Goal: Navigation & Orientation: Find specific page/section

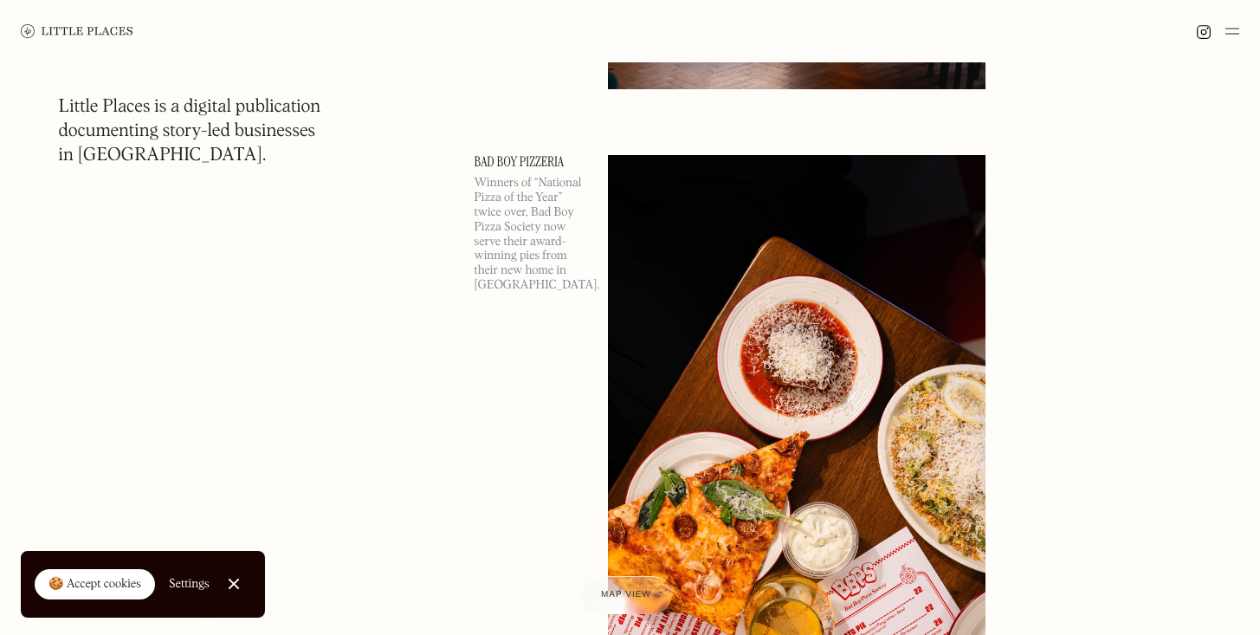
scroll to position [619, 0]
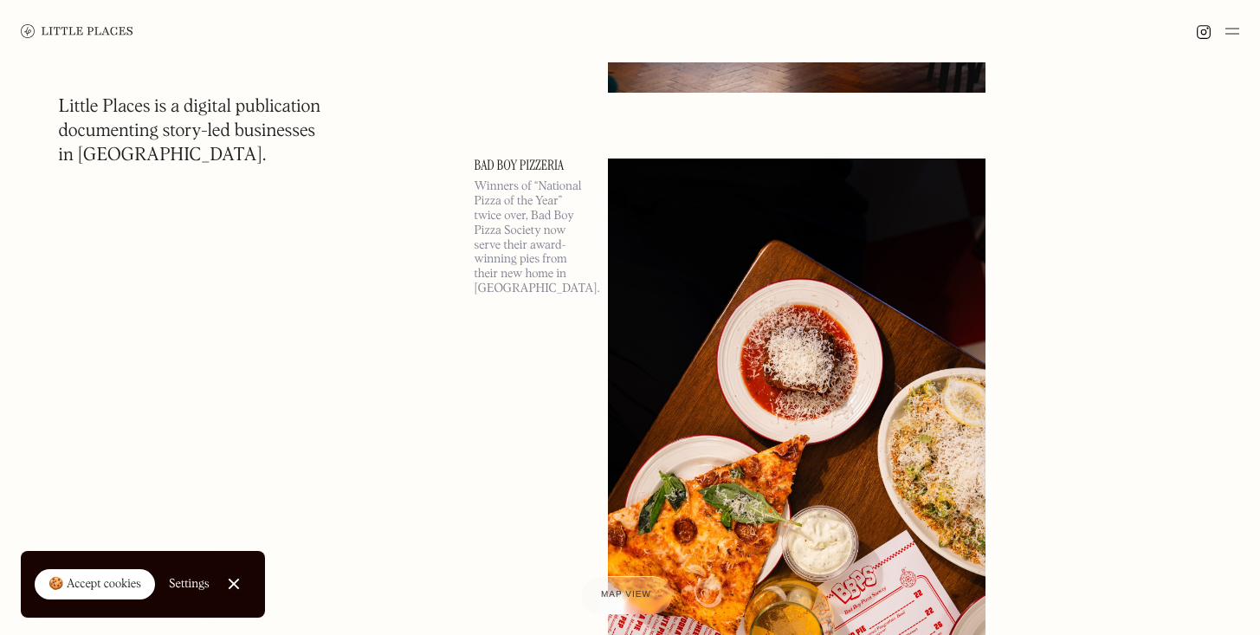
click at [1242, 27] on div at bounding box center [630, 31] width 1260 height 62
click at [1232, 27] on img at bounding box center [1232, 31] width 14 height 21
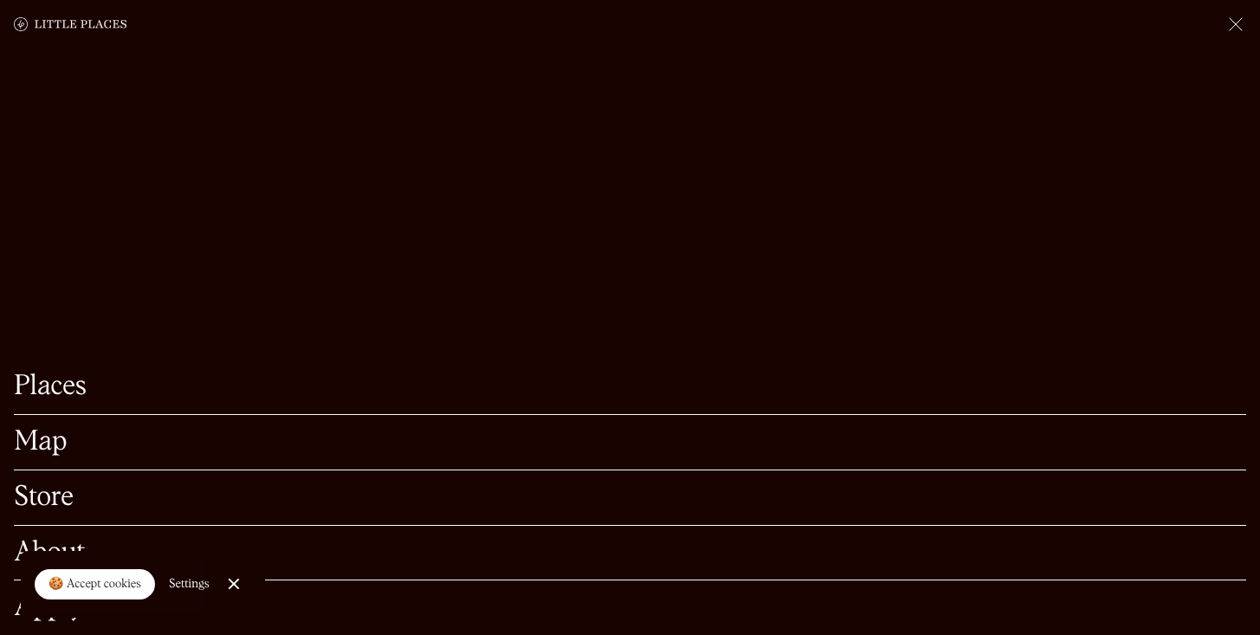
click at [49, 415] on div "Map" at bounding box center [630, 442] width 1232 height 55
click at [49, 429] on link "Map" at bounding box center [630, 442] width 1232 height 27
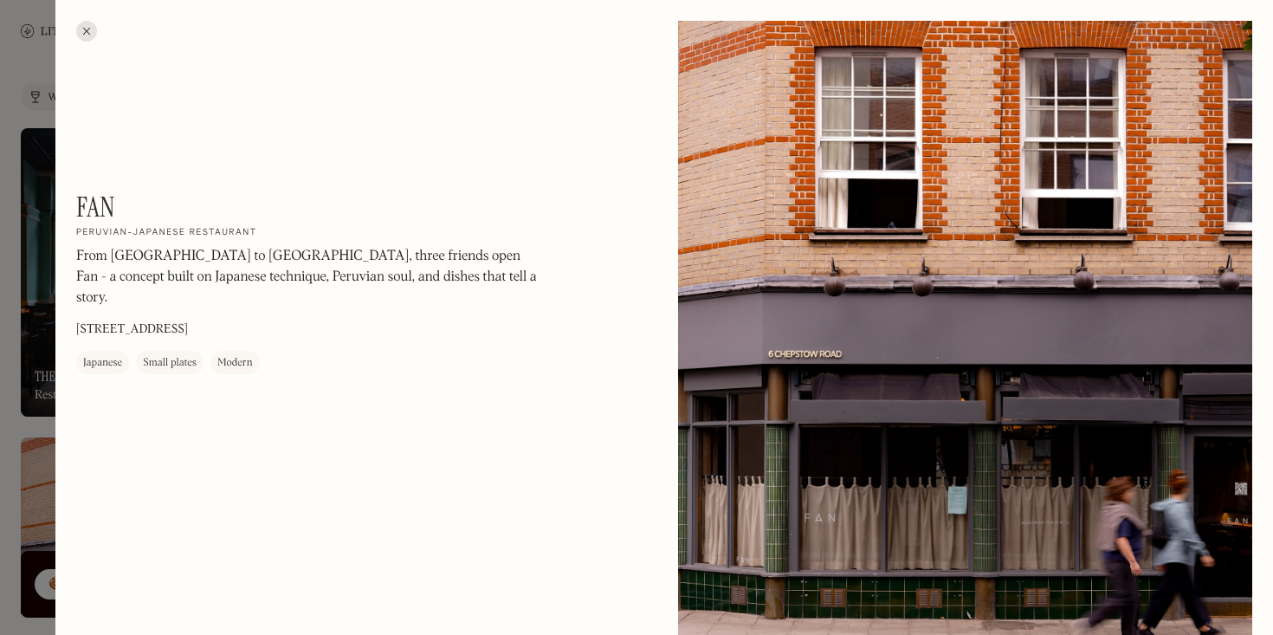
click at [91, 34] on div at bounding box center [86, 31] width 21 height 21
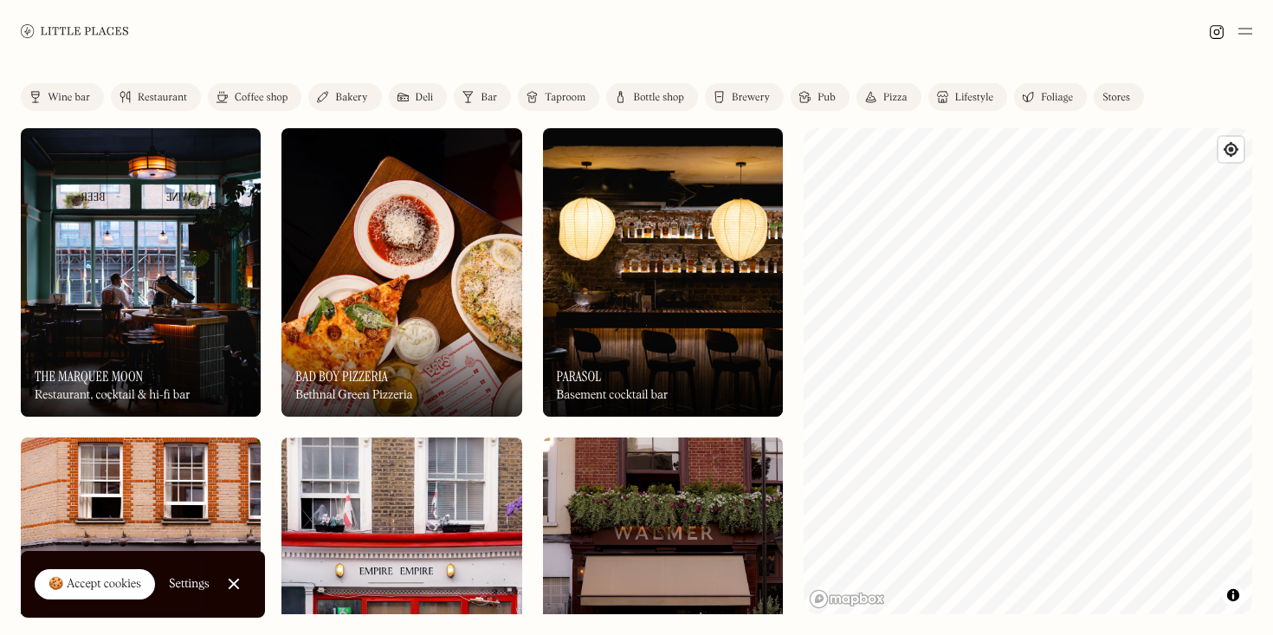
click at [256, 101] on div "Coffee shop" at bounding box center [261, 98] width 53 height 10
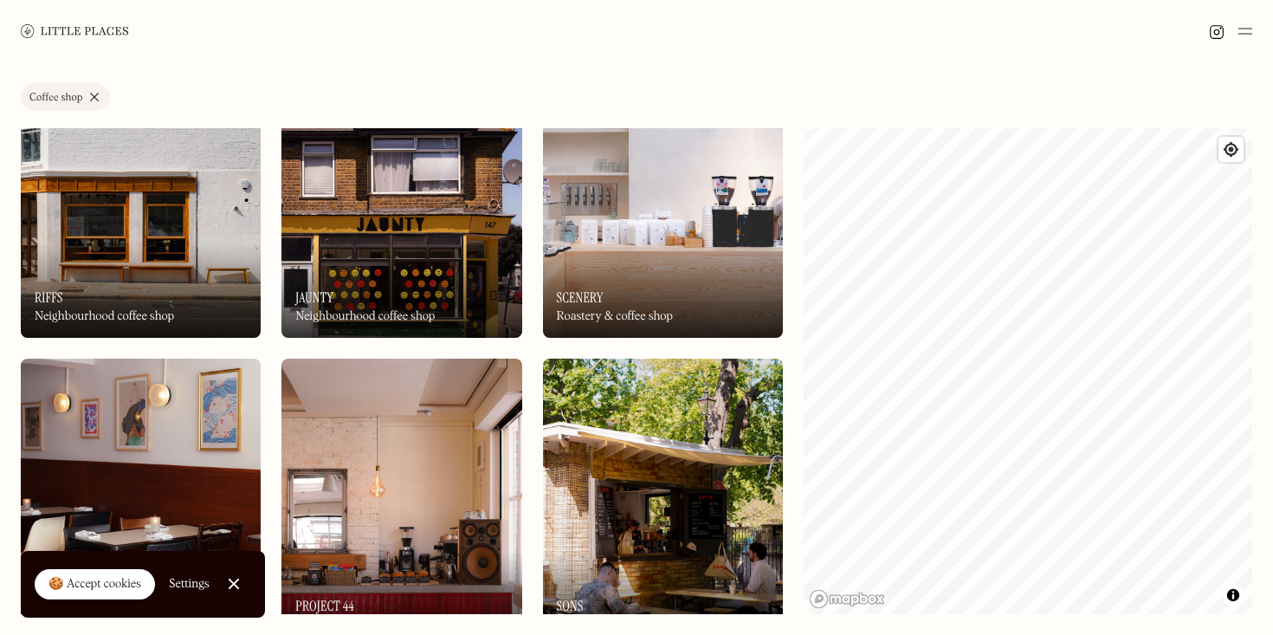
scroll to position [80, 0]
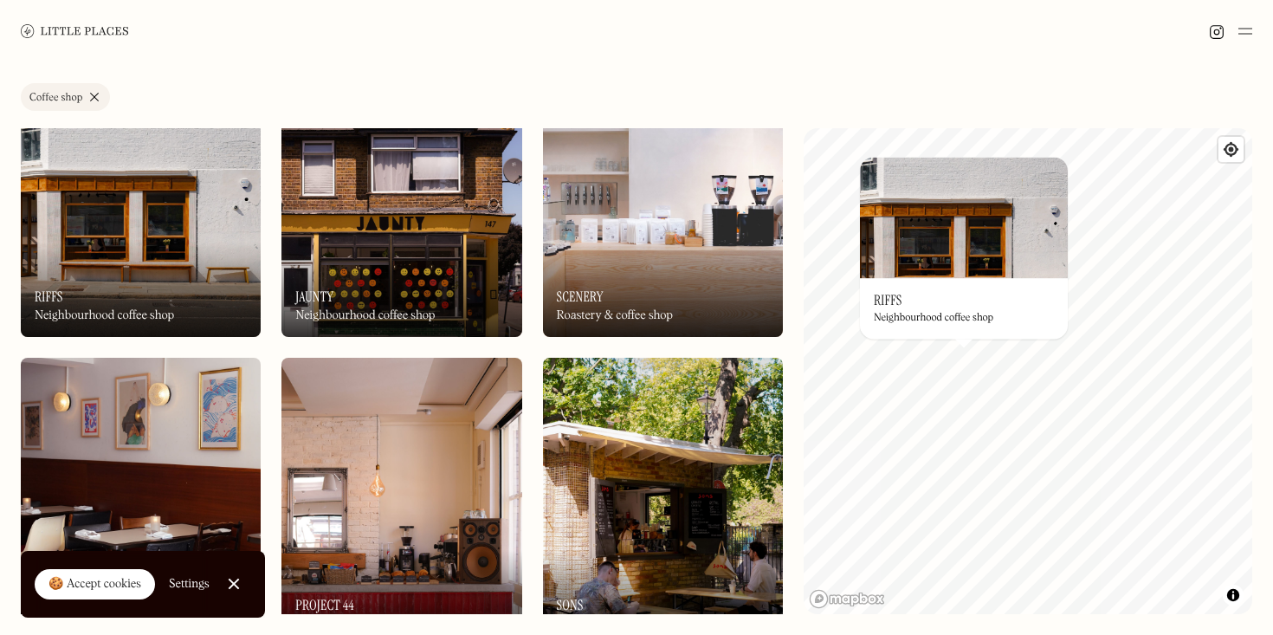
click at [980, 254] on img at bounding box center [964, 217] width 208 height 121
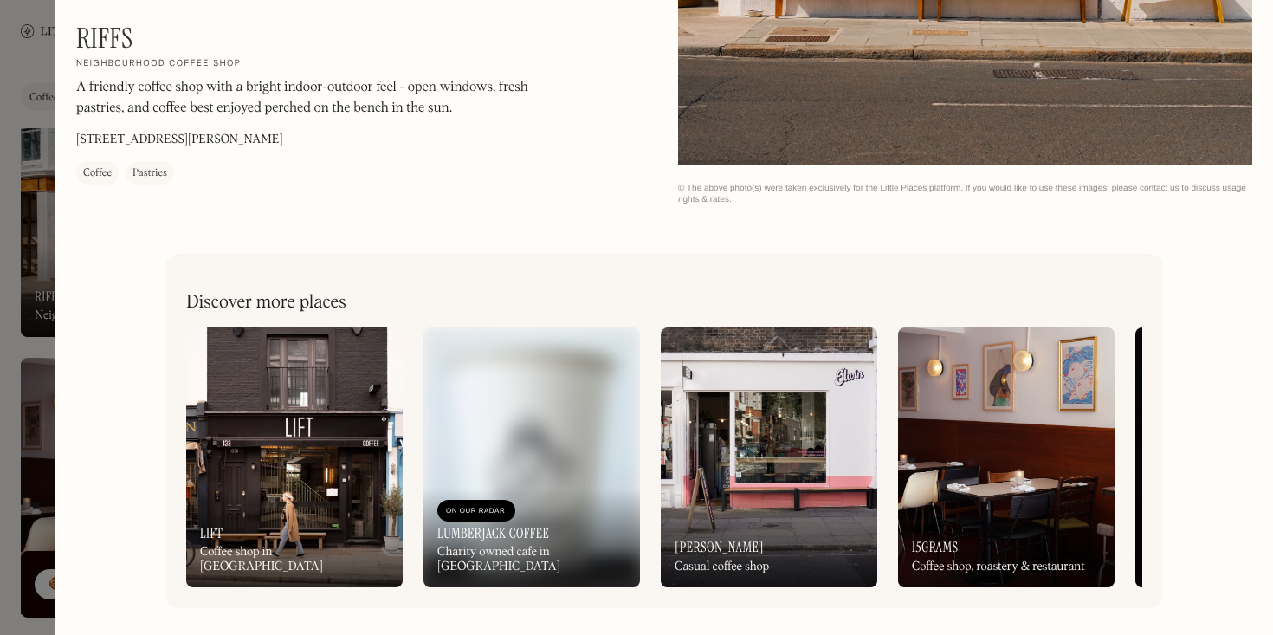
scroll to position [2037, 0]
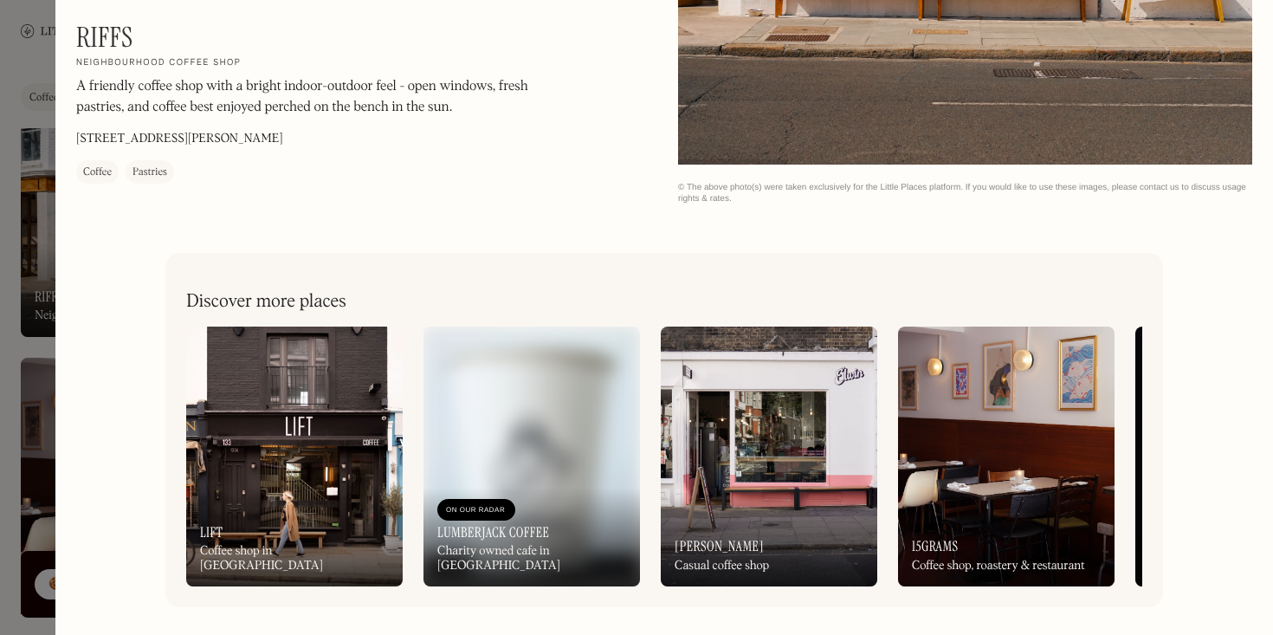
click at [24, 212] on div at bounding box center [636, 317] width 1273 height 635
